Goal: Task Accomplishment & Management: Manage account settings

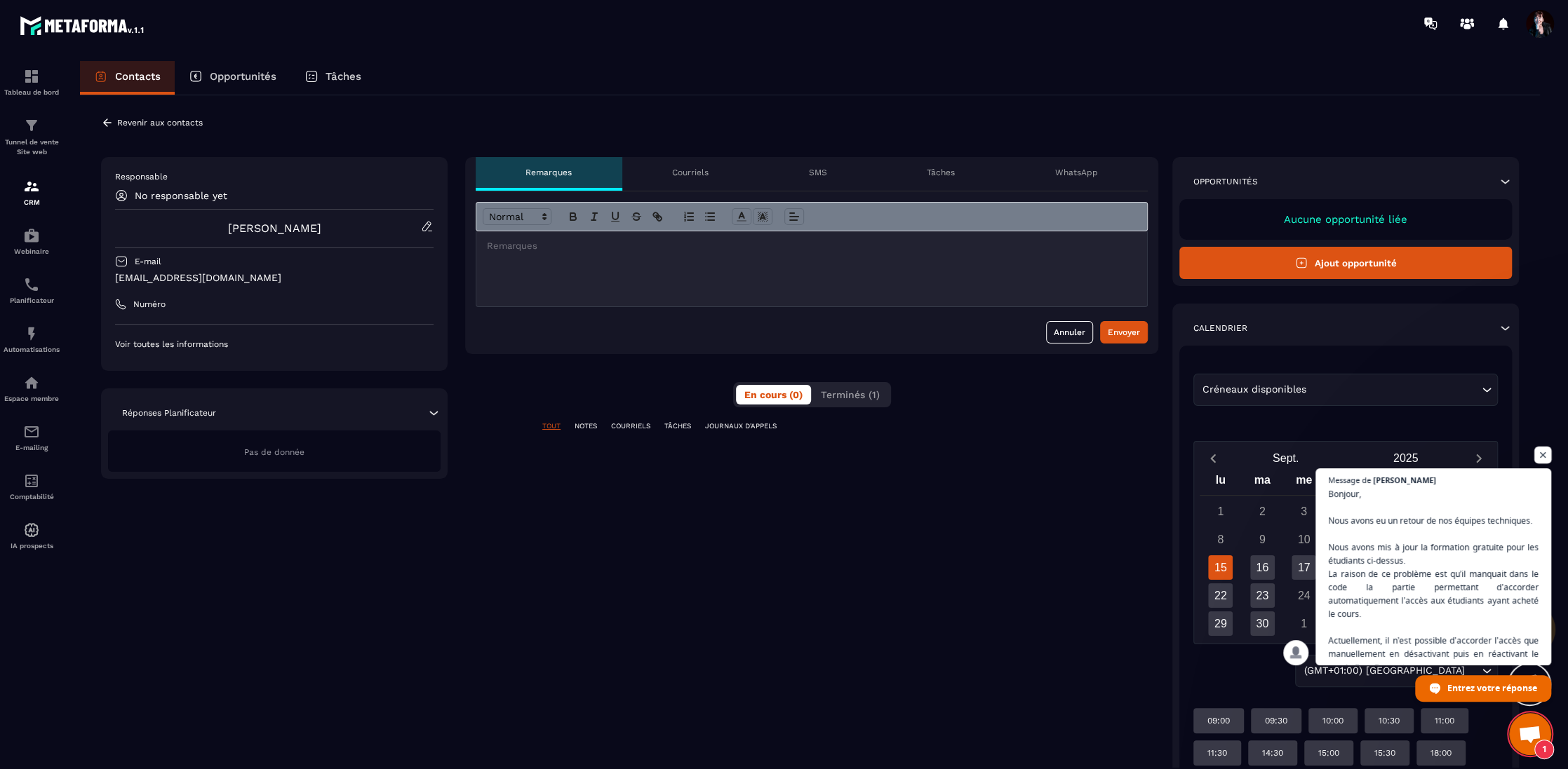
click at [1541, 451] on span "Ouvrir le chat" at bounding box center [1543, 455] width 18 height 18
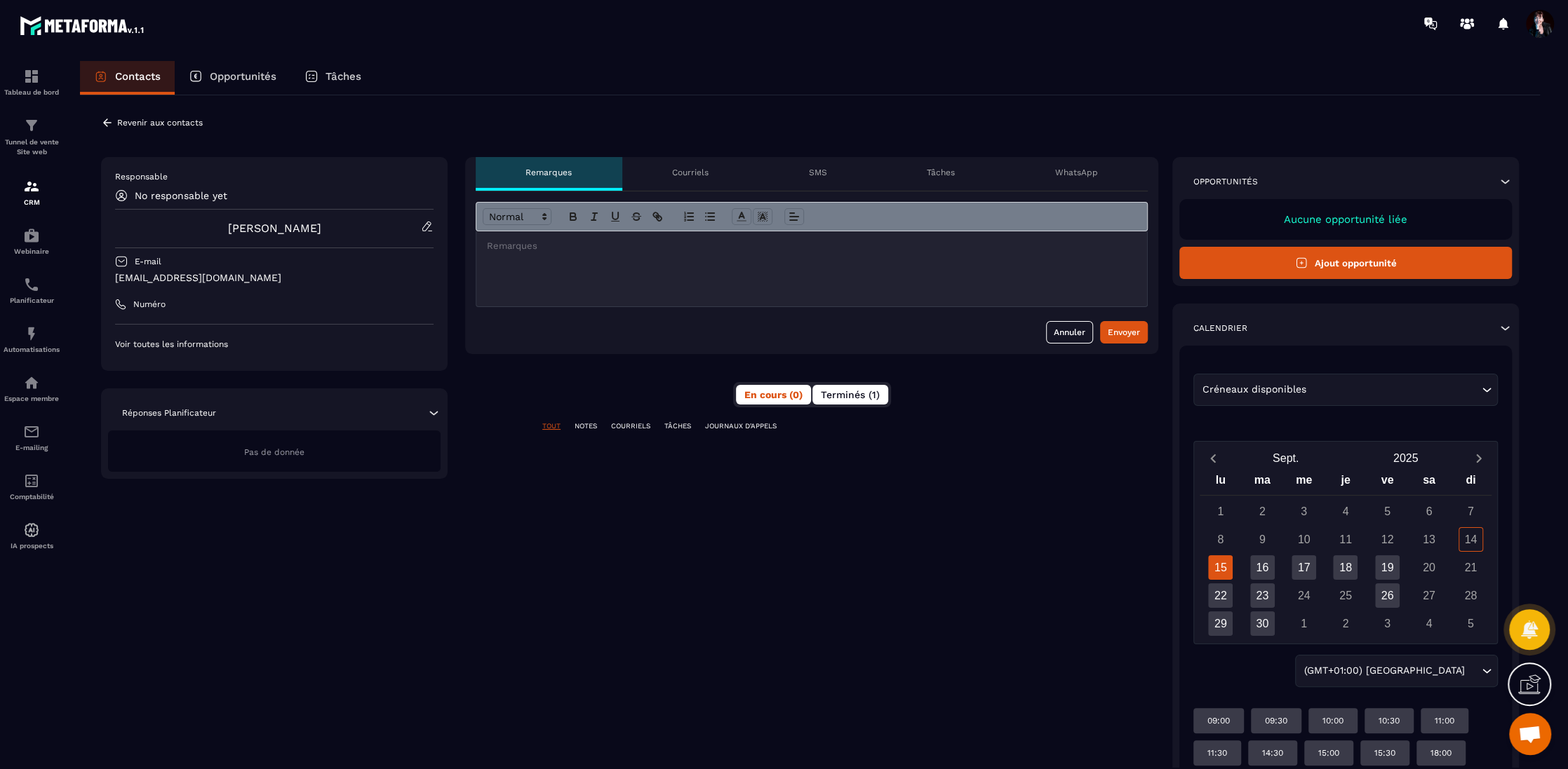
click at [845, 398] on span "Terminés (1)" at bounding box center [850, 395] width 59 height 11
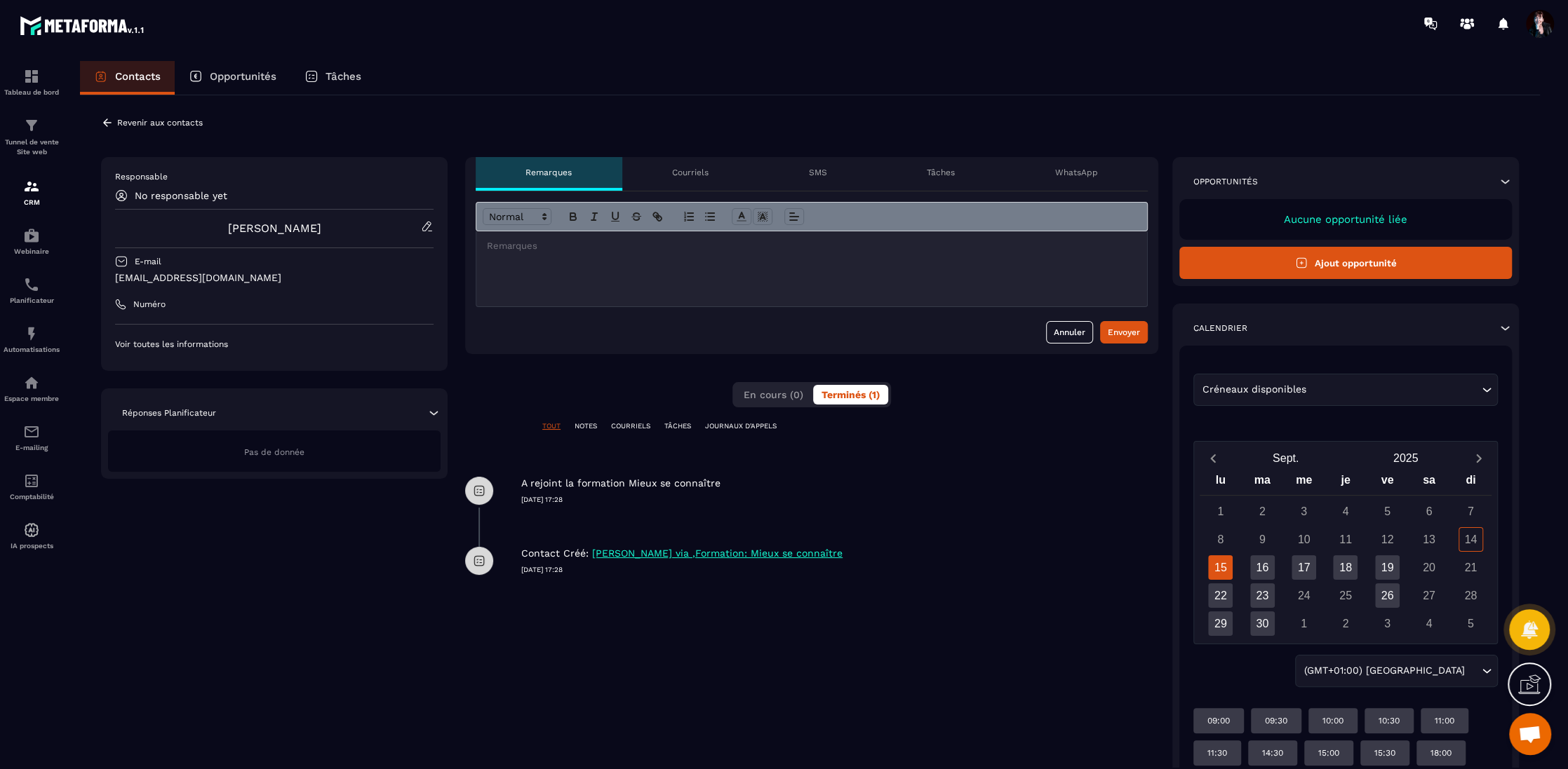
click at [177, 125] on p "Revenir aux contacts" at bounding box center [159, 123] width 85 height 9
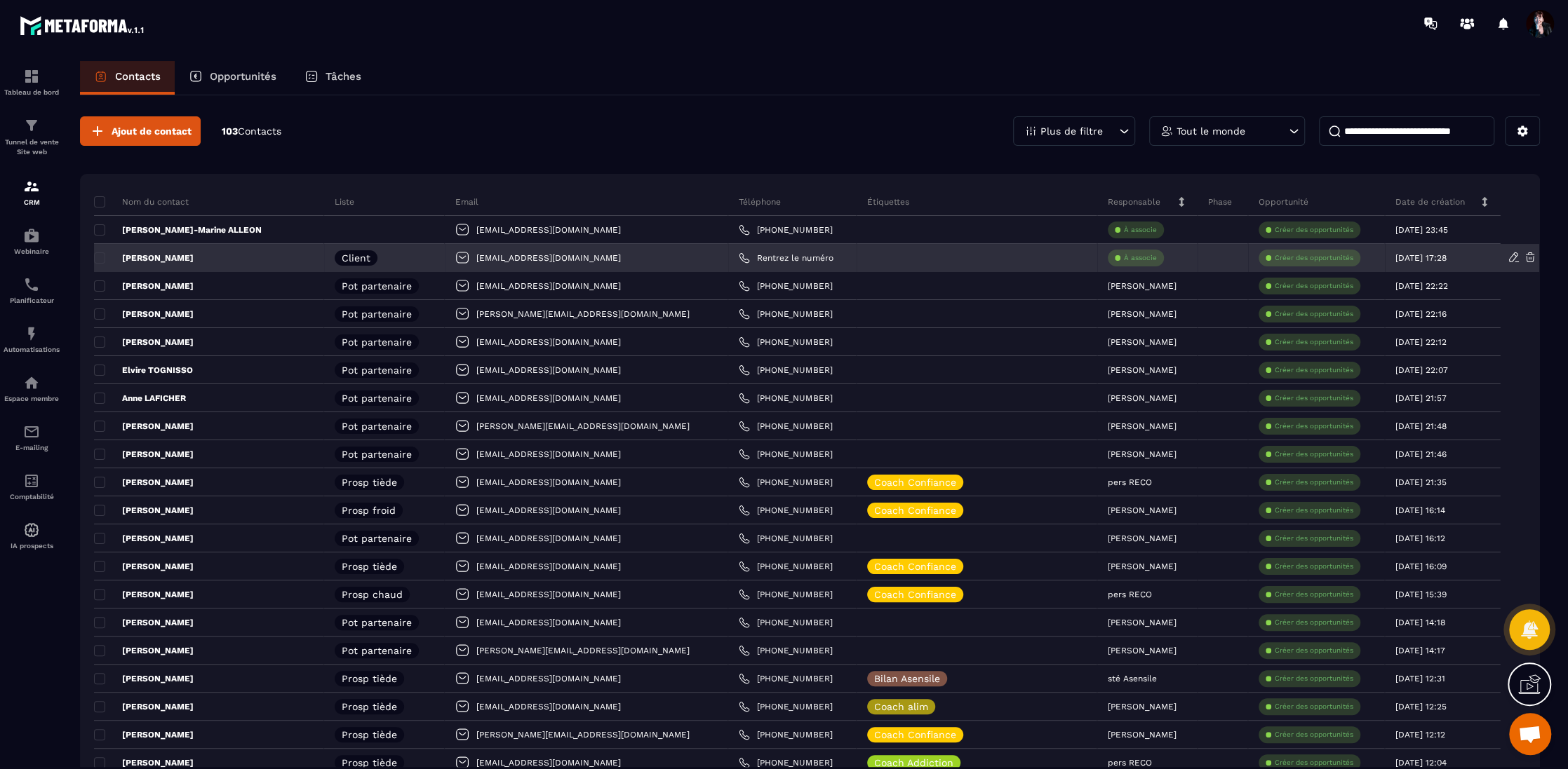
click at [1531, 256] on icon at bounding box center [1529, 257] width 12 height 12
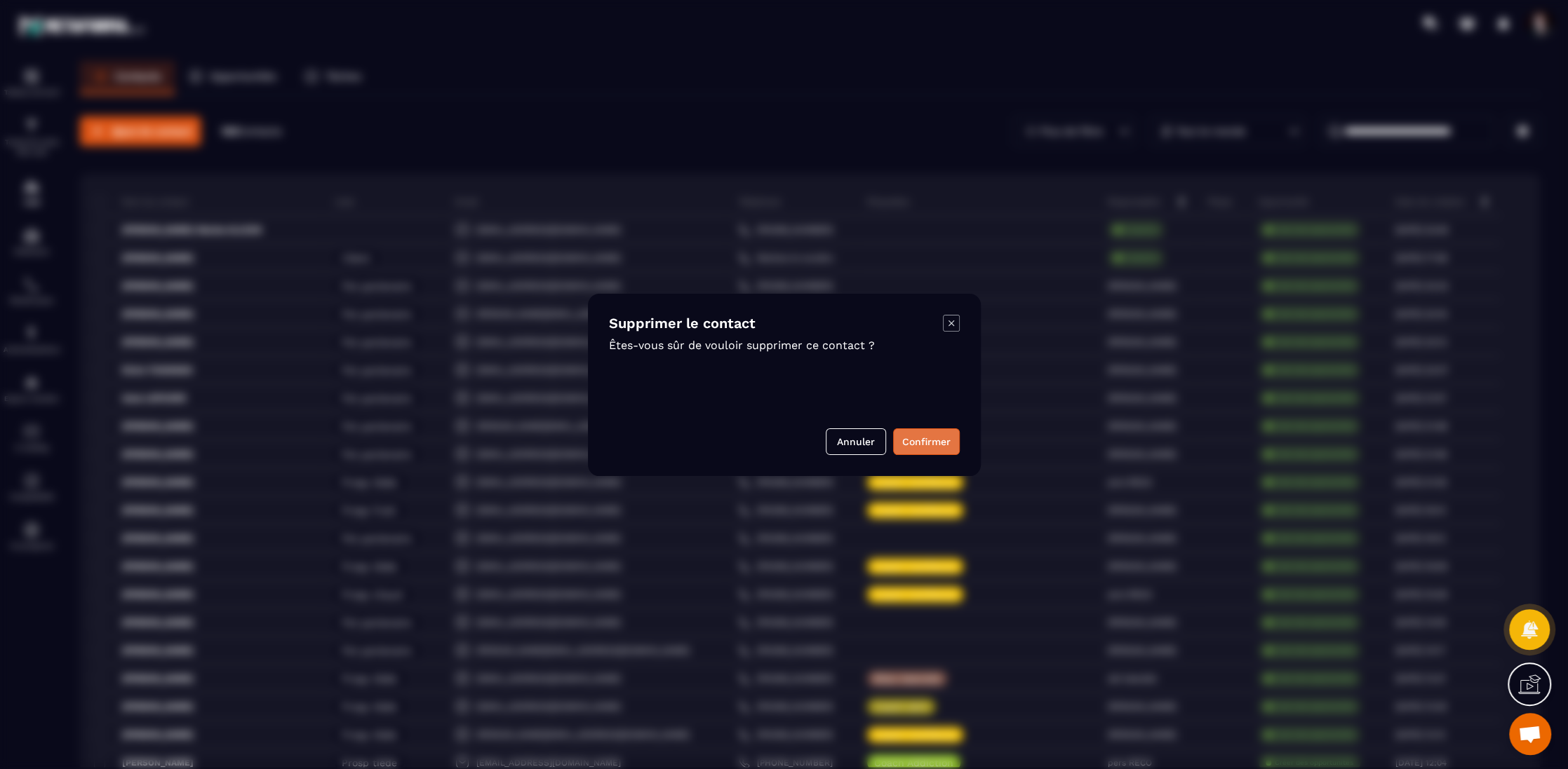
click at [929, 440] on button "Confirmer" at bounding box center [925, 442] width 67 height 26
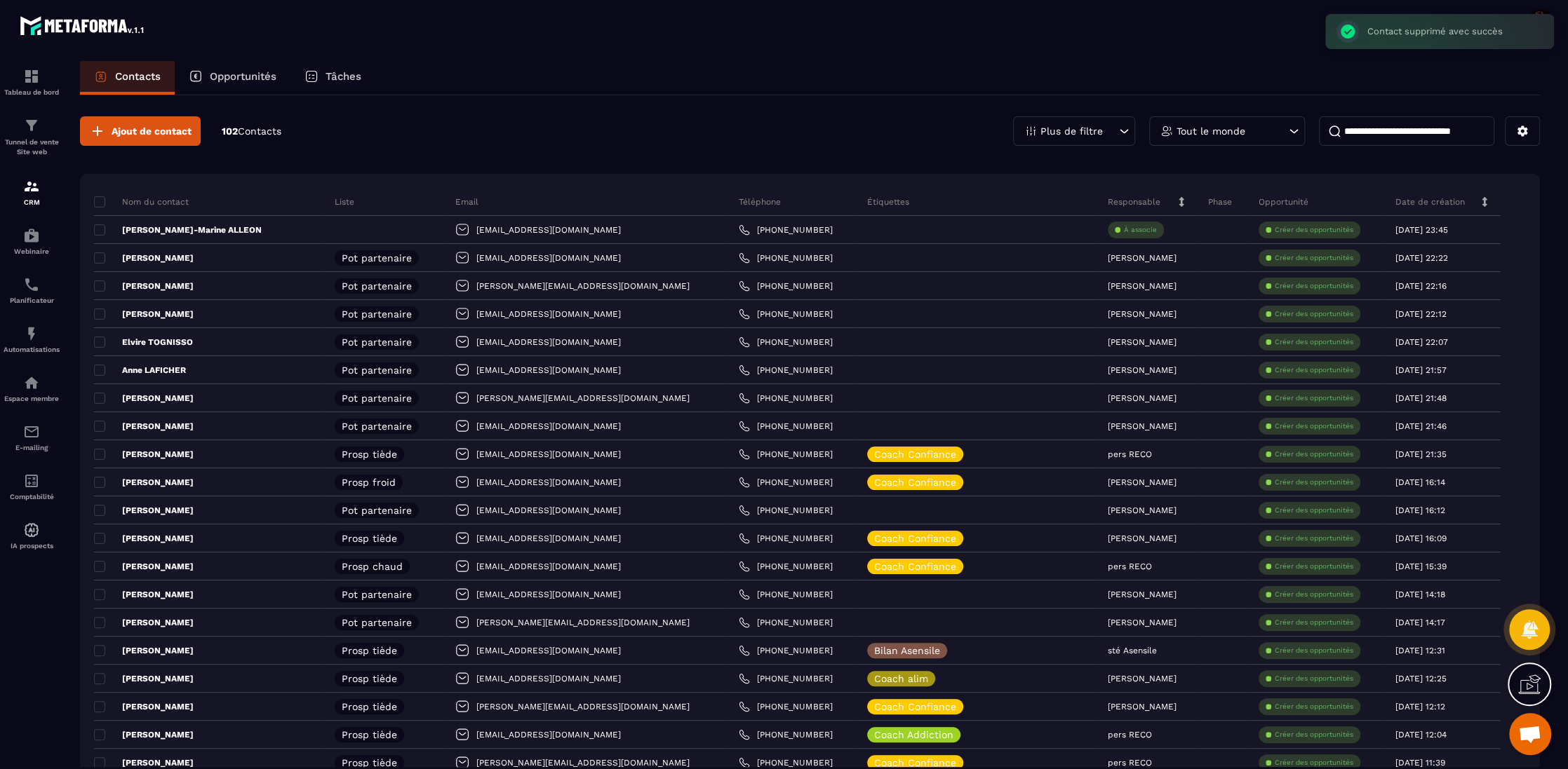
click at [1421, 139] on input at bounding box center [1406, 130] width 175 height 29
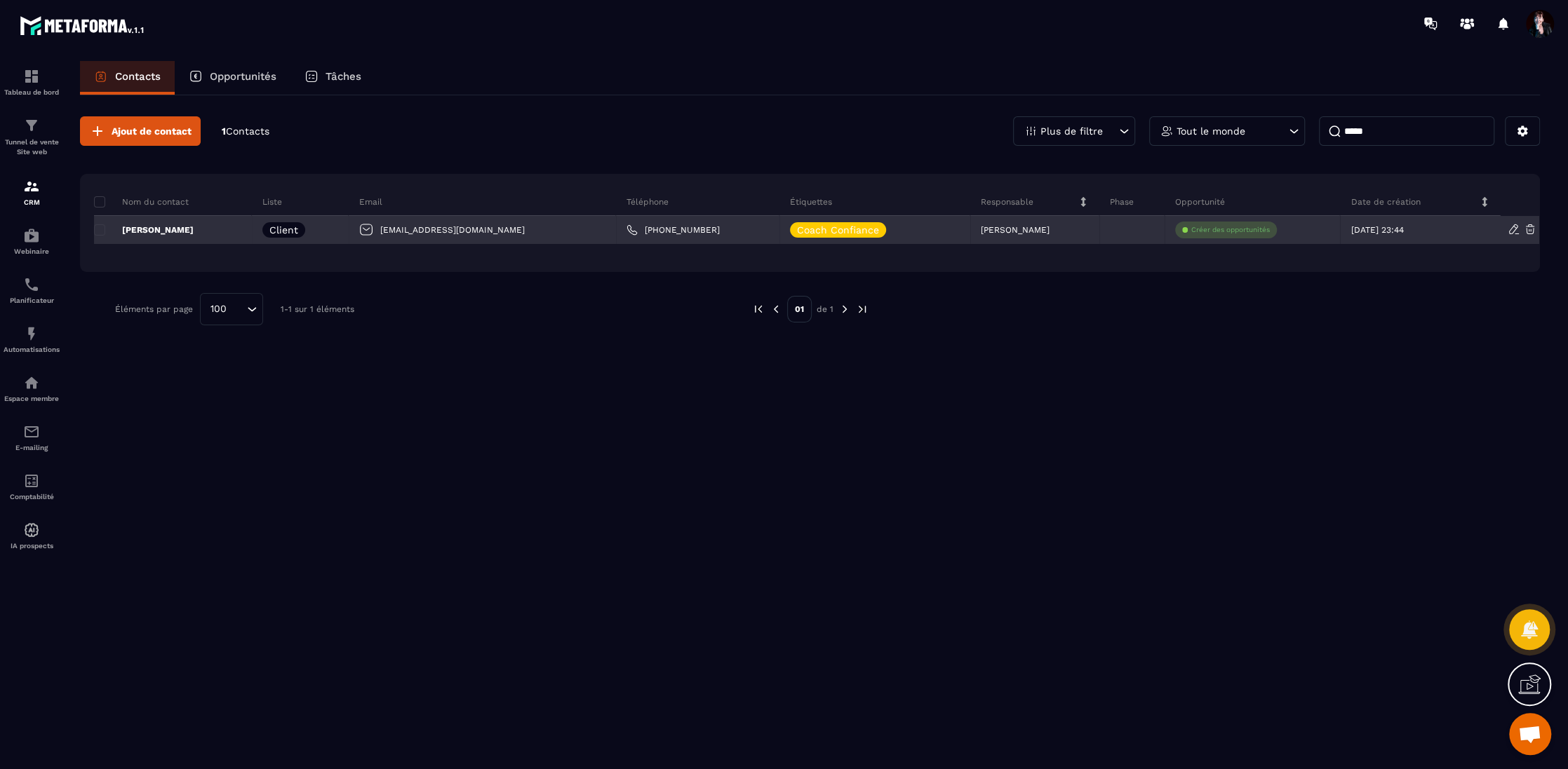
type input "*****"
click at [168, 233] on p "[PERSON_NAME]" at bounding box center [143, 230] width 99 height 11
